Goal: Task Accomplishment & Management: Use online tool/utility

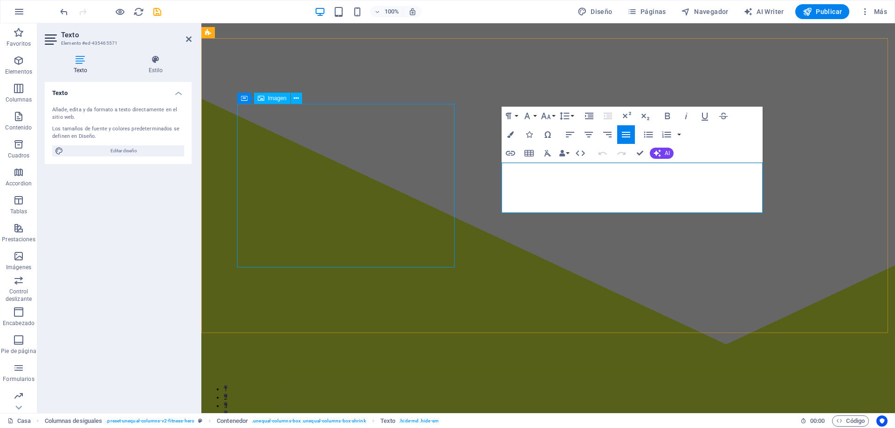
drag, startPoint x: 558, startPoint y: 207, endPoint x: 451, endPoint y: 153, distance: 119.9
copy p "[GEOGRAPHIC_DATA], situat a [GEOGRAPHIC_DATA], [GEOGRAPHIC_DATA], és un destaca…"
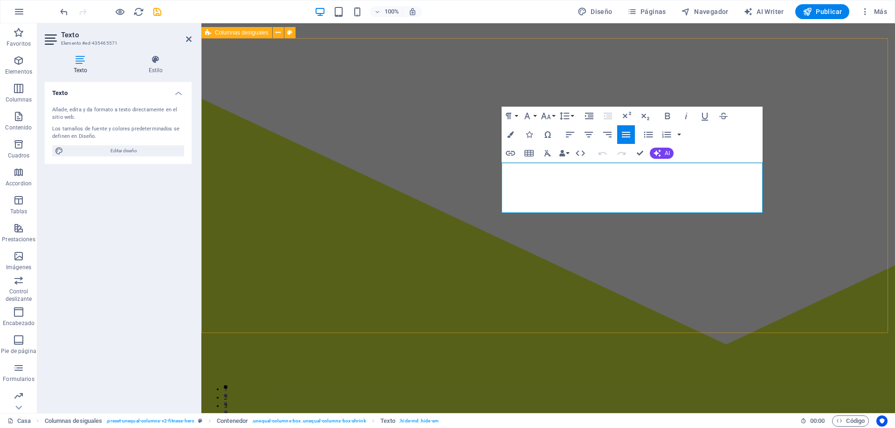
drag, startPoint x: 578, startPoint y: 204, endPoint x: 497, endPoint y: 157, distance: 93.4
drag, startPoint x: 609, startPoint y: 206, endPoint x: 490, endPoint y: 158, distance: 128.0
copy p "[GEOGRAPHIC_DATA], situat a [GEOGRAPHIC_DATA], [GEOGRAPHIC_DATA], és un destaca…"
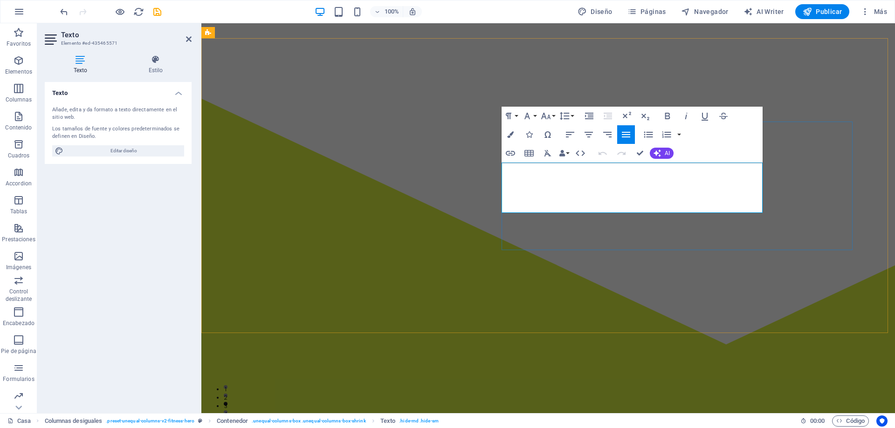
copy p "[GEOGRAPHIC_DATA], situat a [GEOGRAPHIC_DATA], [GEOGRAPHIC_DATA], és un destaca…"
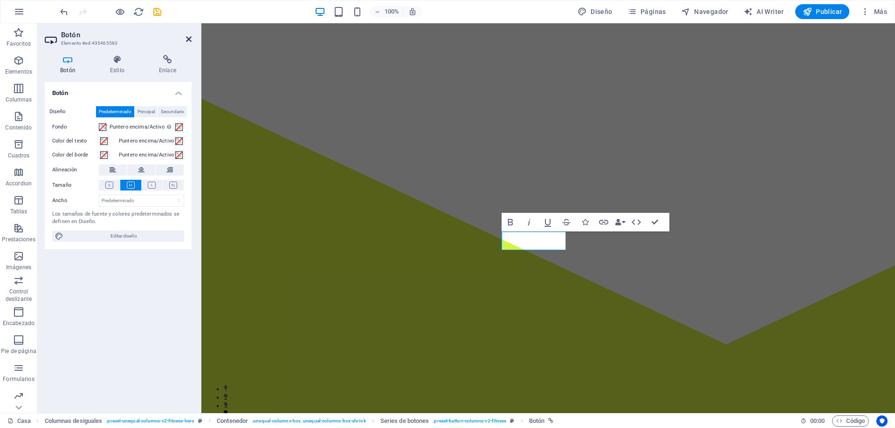
click at [187, 38] on icon at bounding box center [189, 38] width 6 height 7
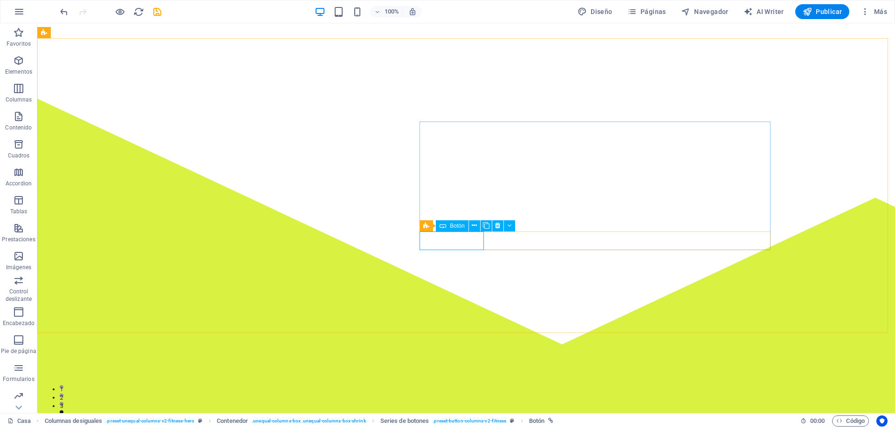
click at [455, 229] on span "Botón" at bounding box center [457, 226] width 14 height 6
click at [454, 222] on div "Botón" at bounding box center [452, 226] width 32 height 11
click at [665, 9] on span "Páginas" at bounding box center [647, 11] width 39 height 9
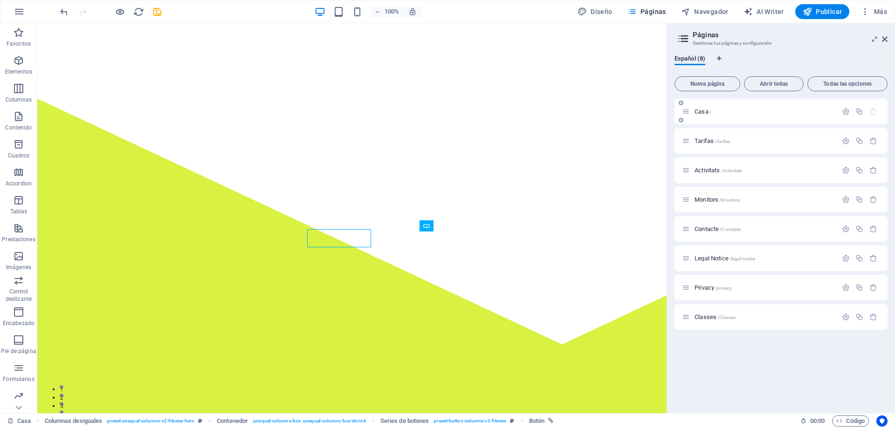
click at [694, 112] on div "Casa /" at bounding box center [764, 112] width 145 height 6
click at [699, 112] on span "Casa /" at bounding box center [703, 111] width 17 height 7
click at [699, 111] on span "Casa /" at bounding box center [703, 111] width 17 height 7
click at [704, 109] on span "Casa /" at bounding box center [703, 111] width 17 height 7
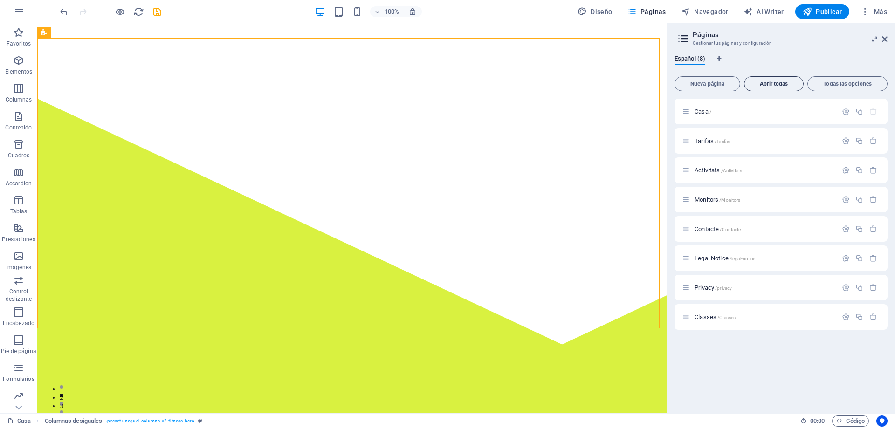
click at [763, 82] on span "Abrir todas" at bounding box center [773, 84] width 51 height 6
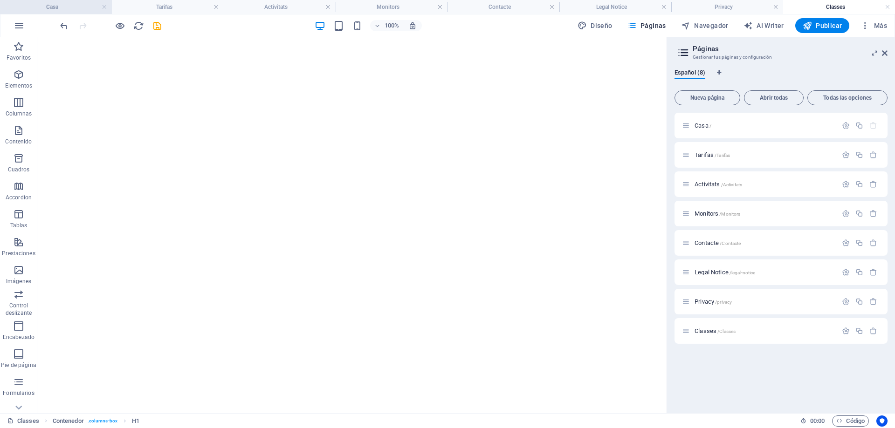
click at [91, 7] on h4 "Casa" at bounding box center [56, 7] width 112 height 10
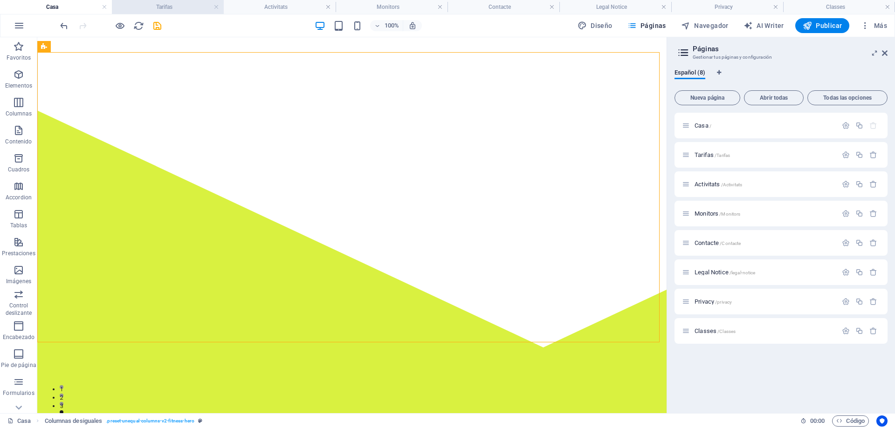
click at [155, 6] on h4 "Tarifas" at bounding box center [168, 7] width 112 height 10
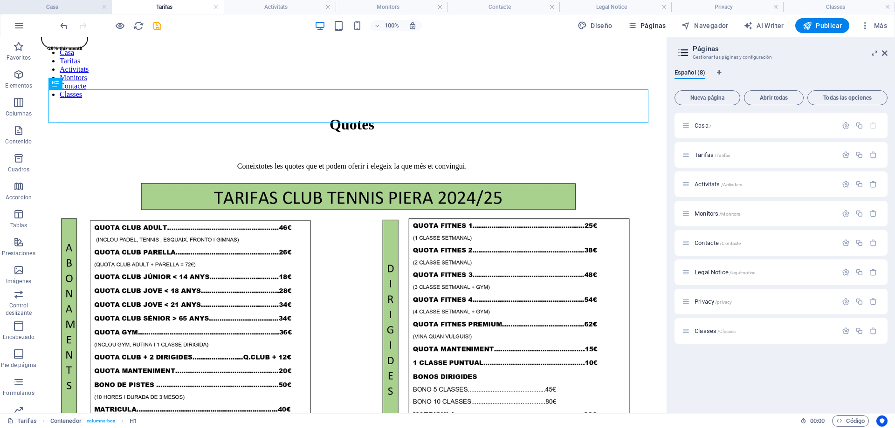
click at [90, 6] on h4 "Casa" at bounding box center [56, 7] width 112 height 10
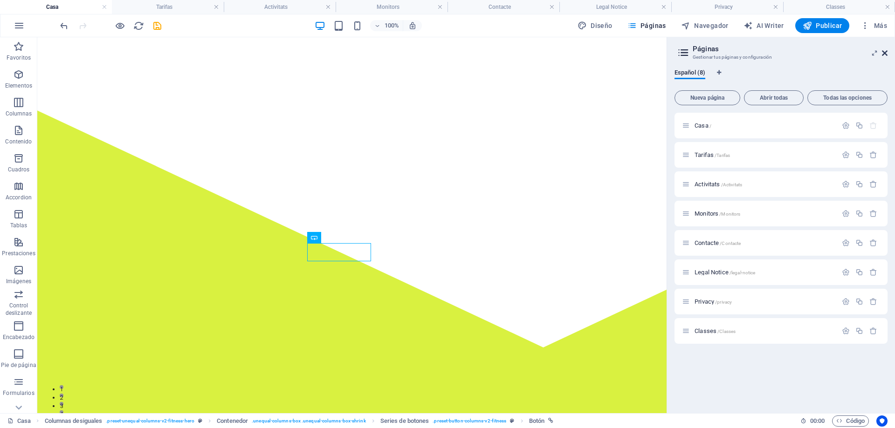
click at [886, 52] on icon at bounding box center [885, 52] width 6 height 7
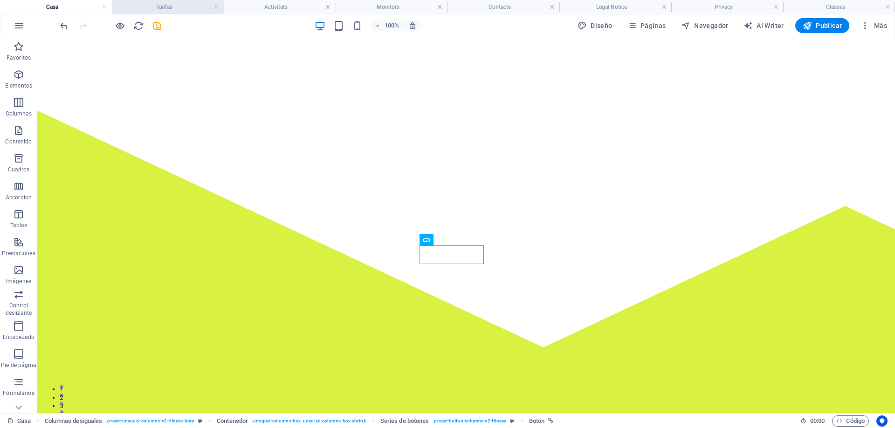
click at [165, 6] on h4 "Tarifas" at bounding box center [168, 7] width 112 height 10
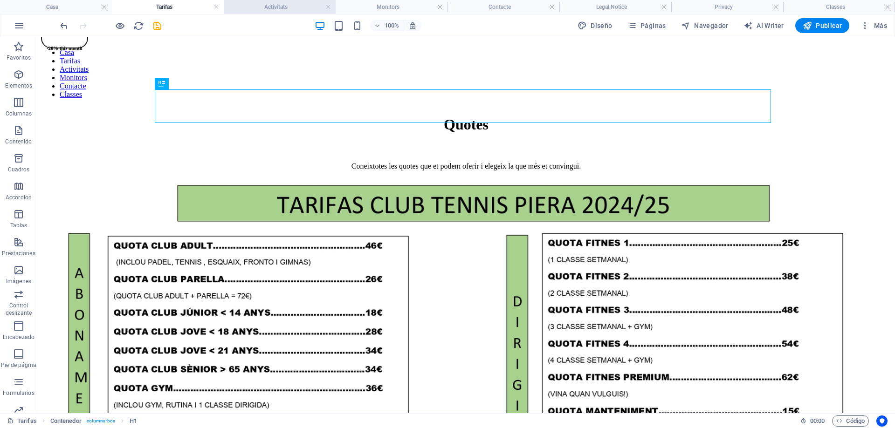
click at [279, 3] on h4 "Activitats" at bounding box center [280, 7] width 112 height 10
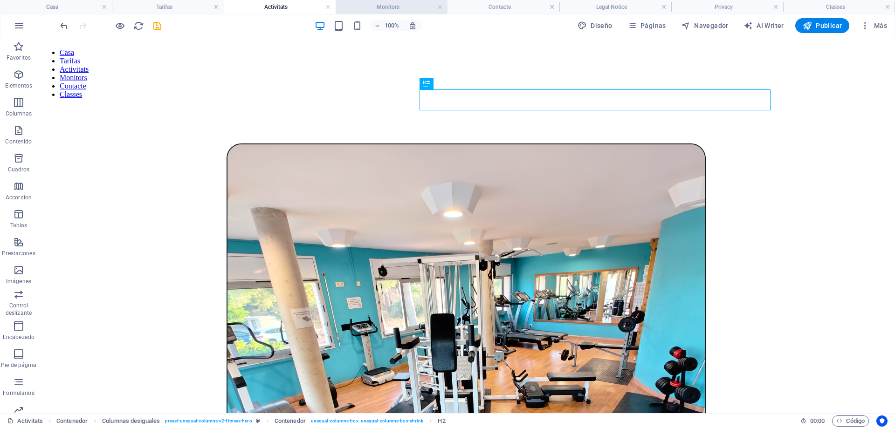
click at [396, 9] on h4 "Monitors" at bounding box center [392, 7] width 112 height 10
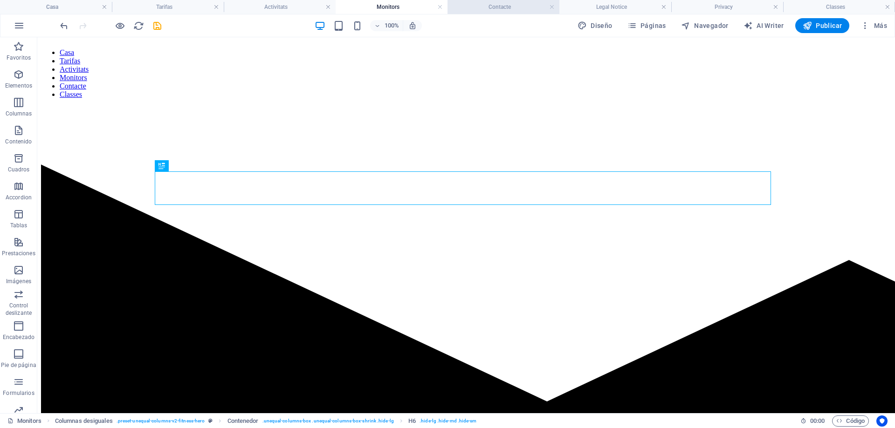
click at [483, 10] on h4 "Contacte" at bounding box center [504, 7] width 112 height 10
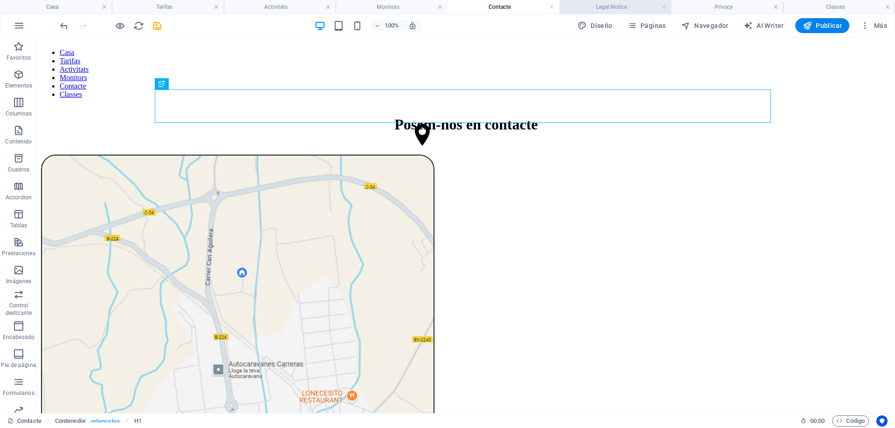
click at [612, 7] on h4 "Legal Notice" at bounding box center [615, 7] width 112 height 10
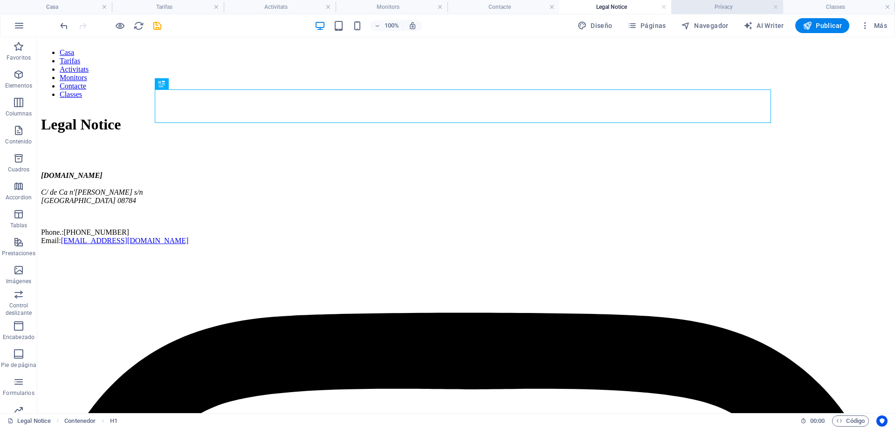
click at [704, 9] on h4 "Privacy" at bounding box center [727, 7] width 112 height 10
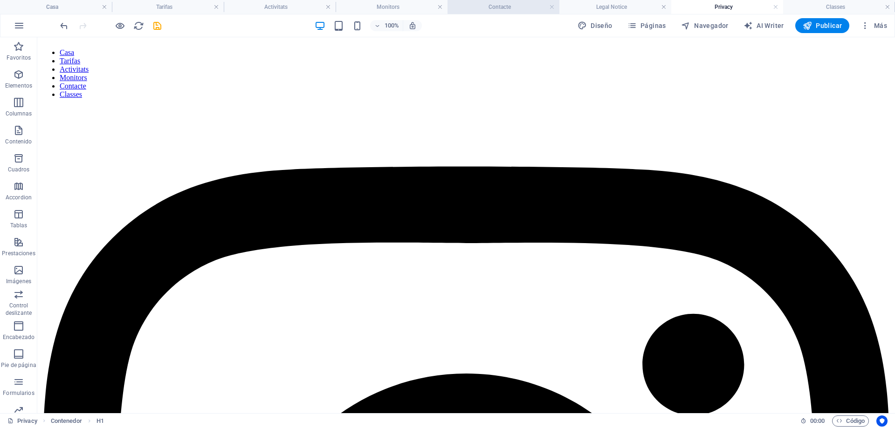
click at [499, 9] on h4 "Contacte" at bounding box center [504, 7] width 112 height 10
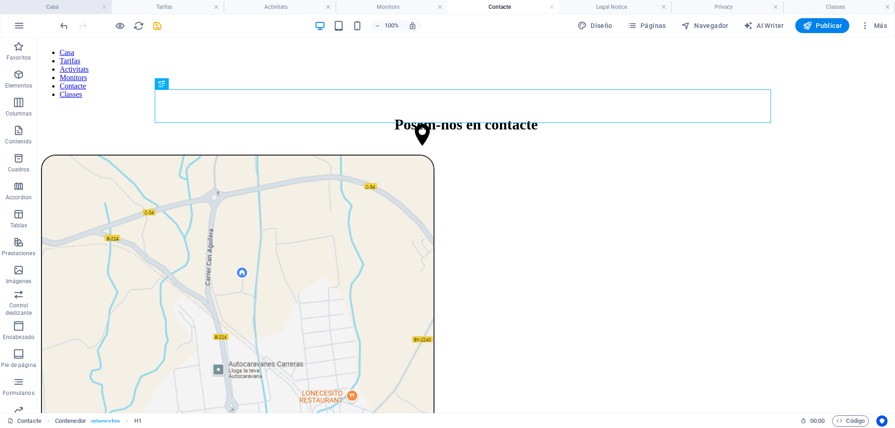
click at [94, 1] on li "Casa" at bounding box center [56, 7] width 112 height 14
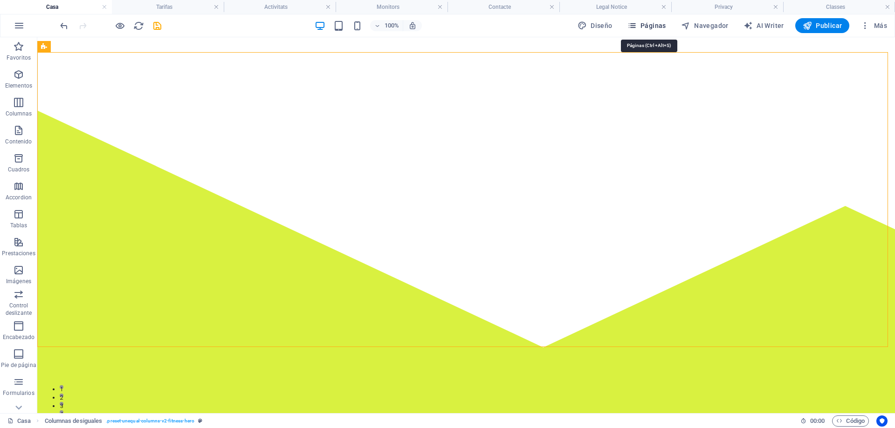
click at [643, 26] on span "Páginas" at bounding box center [647, 25] width 39 height 9
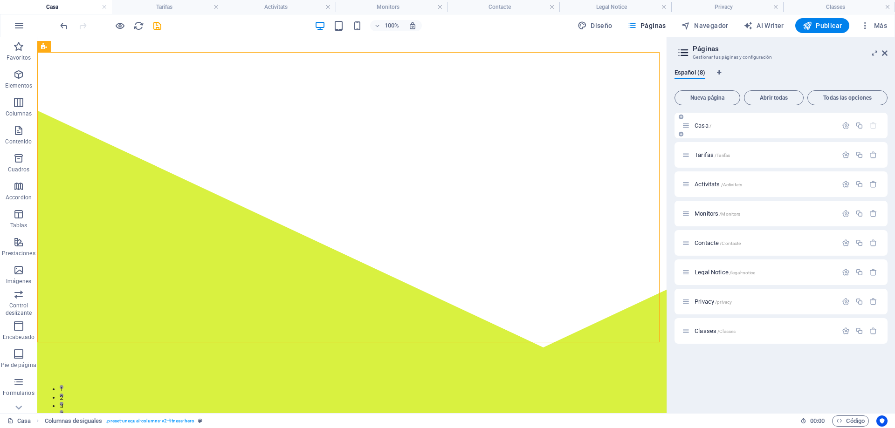
click at [697, 126] on span "Casa /" at bounding box center [703, 125] width 17 height 7
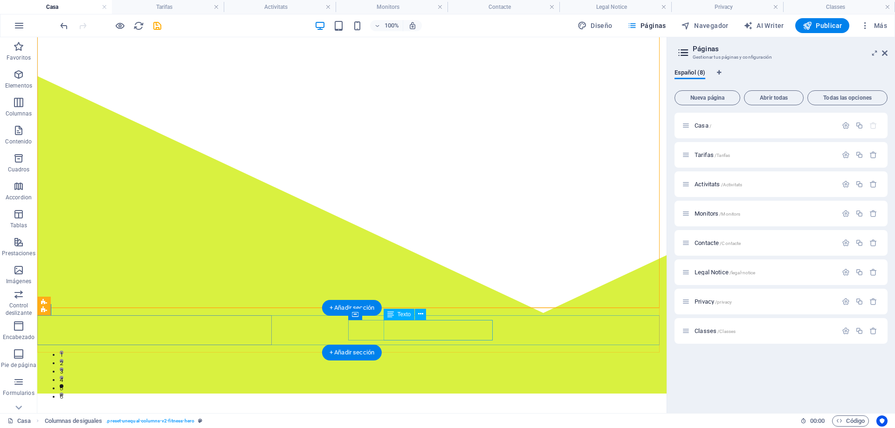
scroll to position [47, 0]
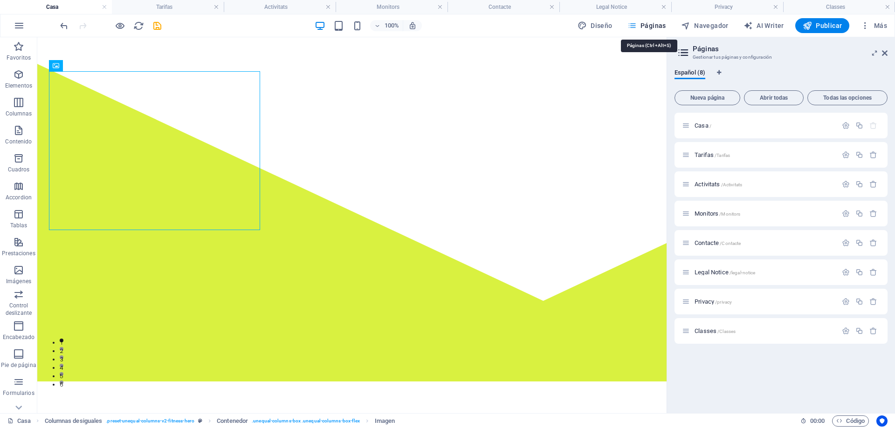
click at [660, 26] on span "Páginas" at bounding box center [647, 25] width 39 height 9
click at [698, 127] on span "Casa /" at bounding box center [703, 125] width 17 height 7
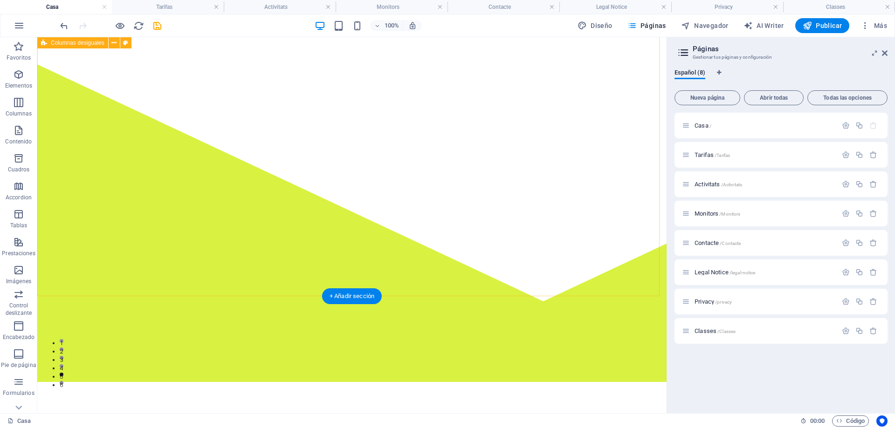
scroll to position [139, 0]
